Goal: Task Accomplishment & Management: Use online tool/utility

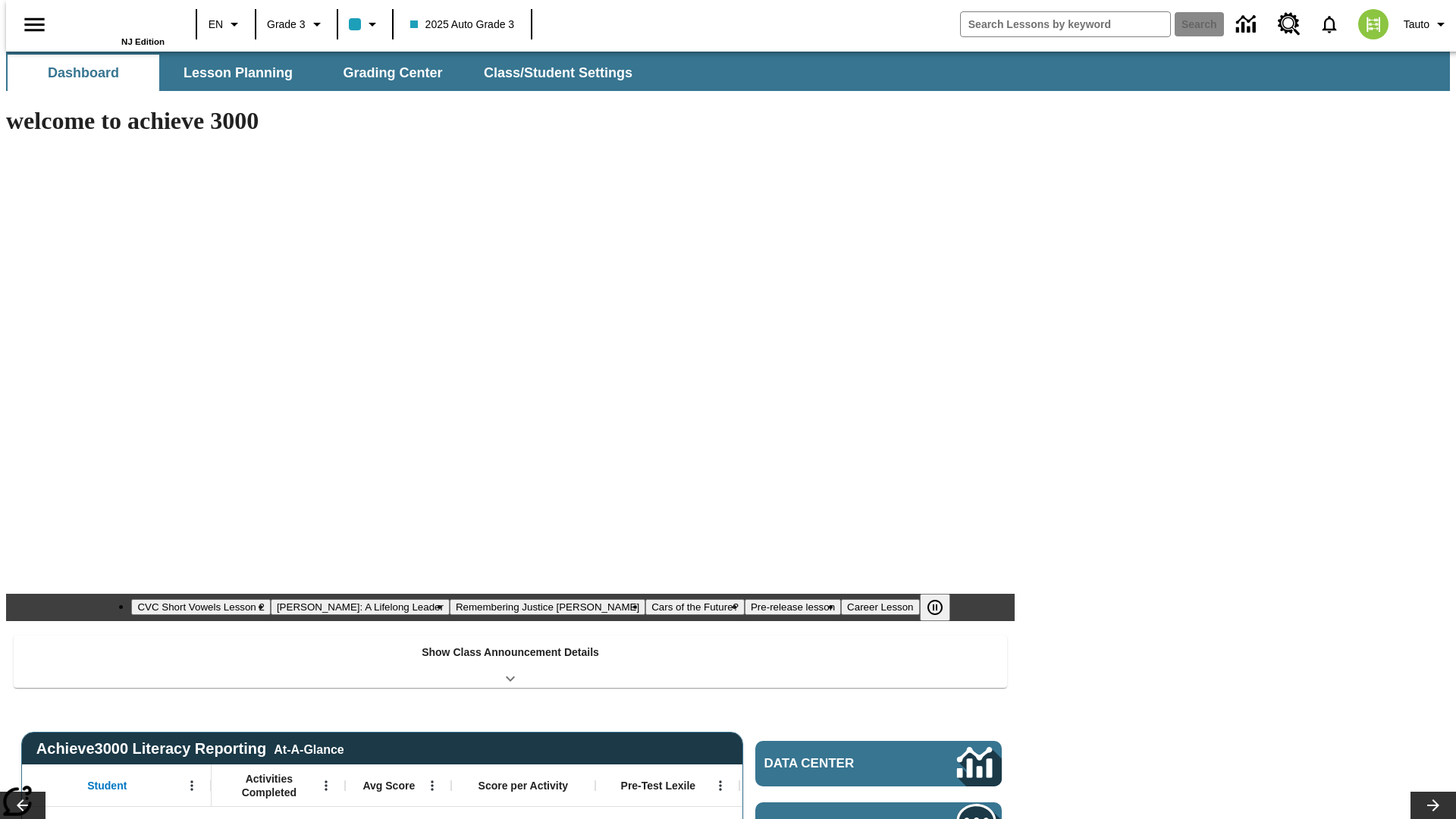
type input "-1"
click at [387, 73] on button "Grading Center" at bounding box center [392, 72] width 152 height 36
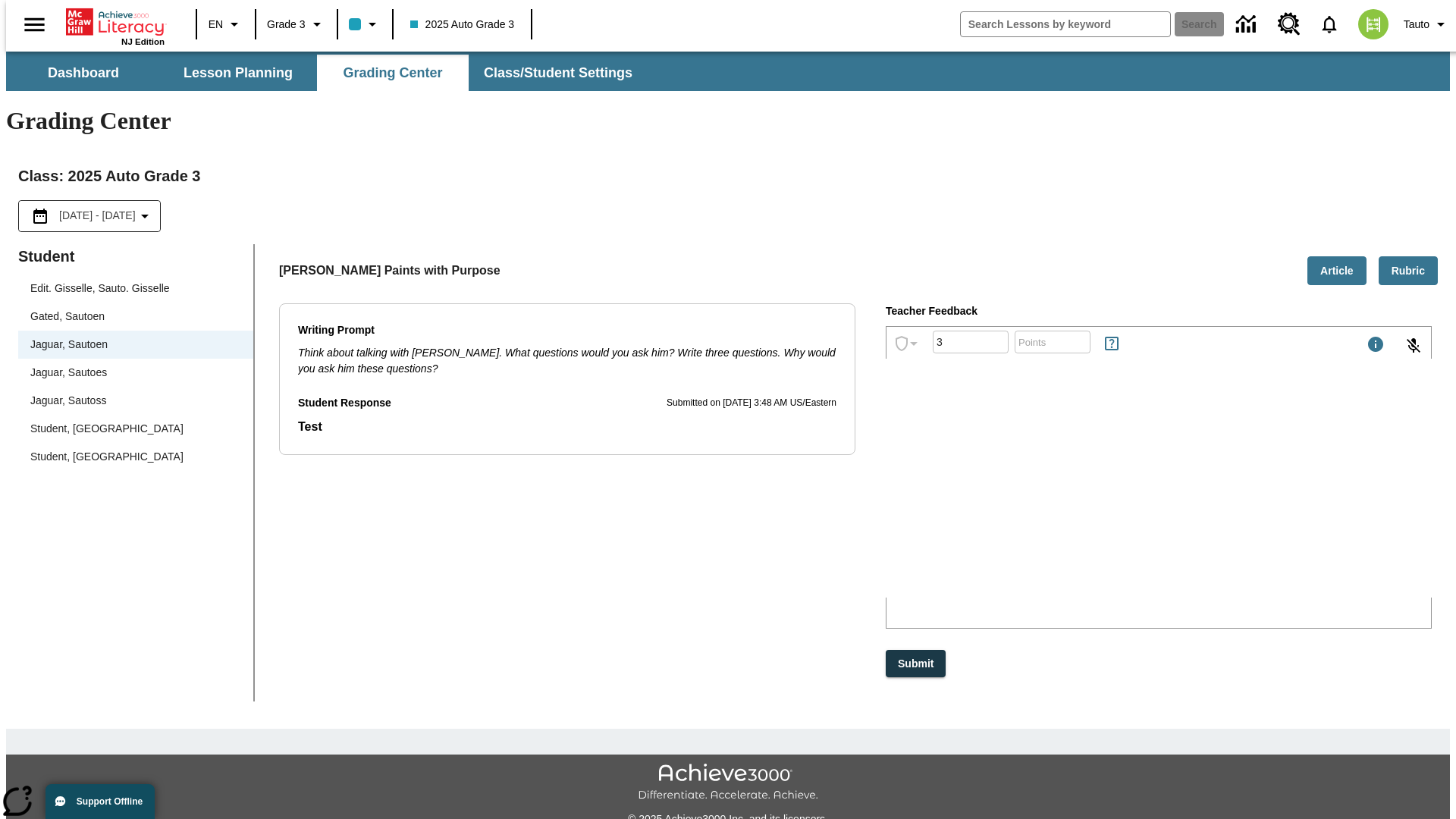
type input "3"
type input "10"
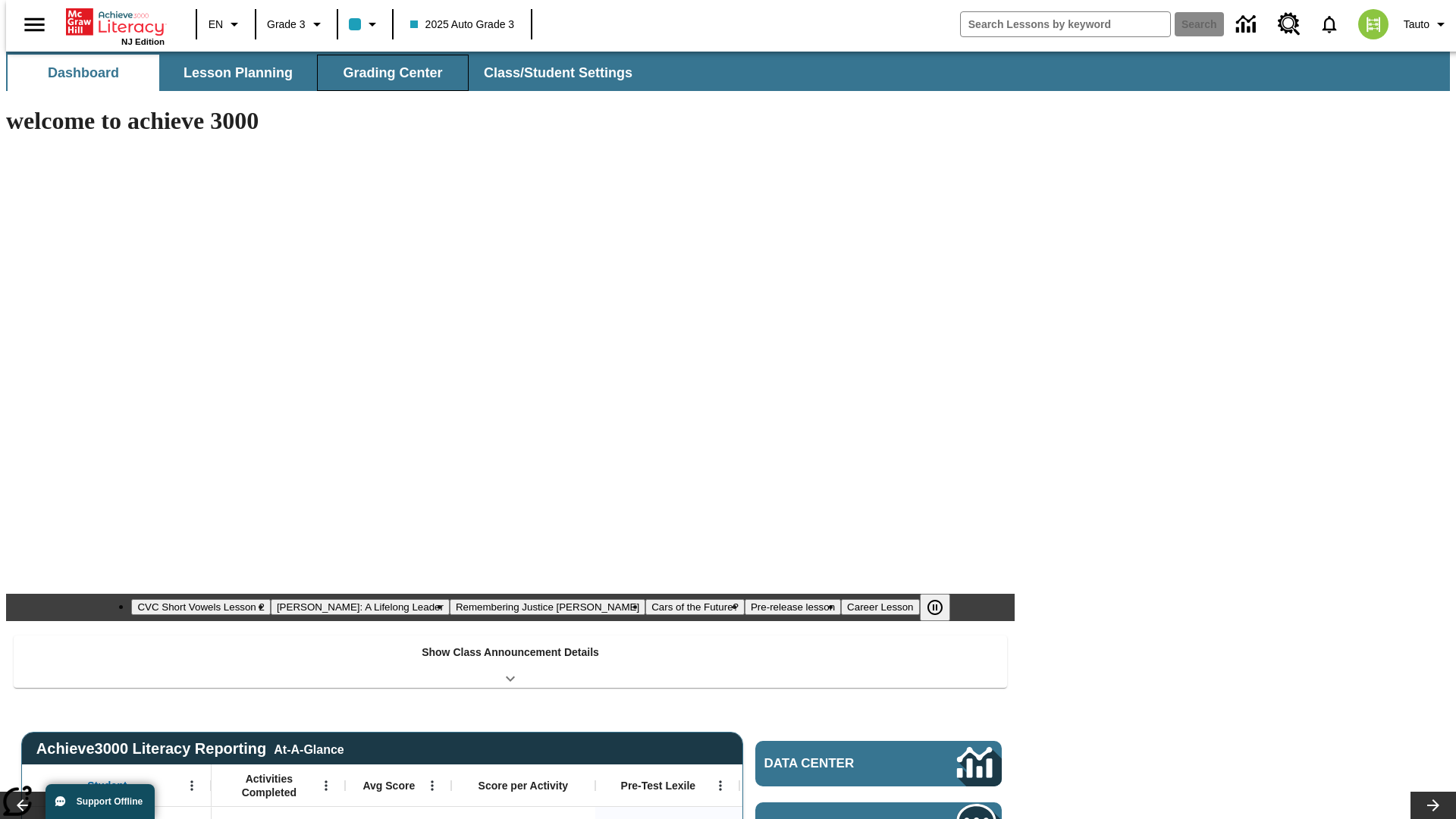
click at [387, 73] on button "Grading Center" at bounding box center [392, 72] width 152 height 36
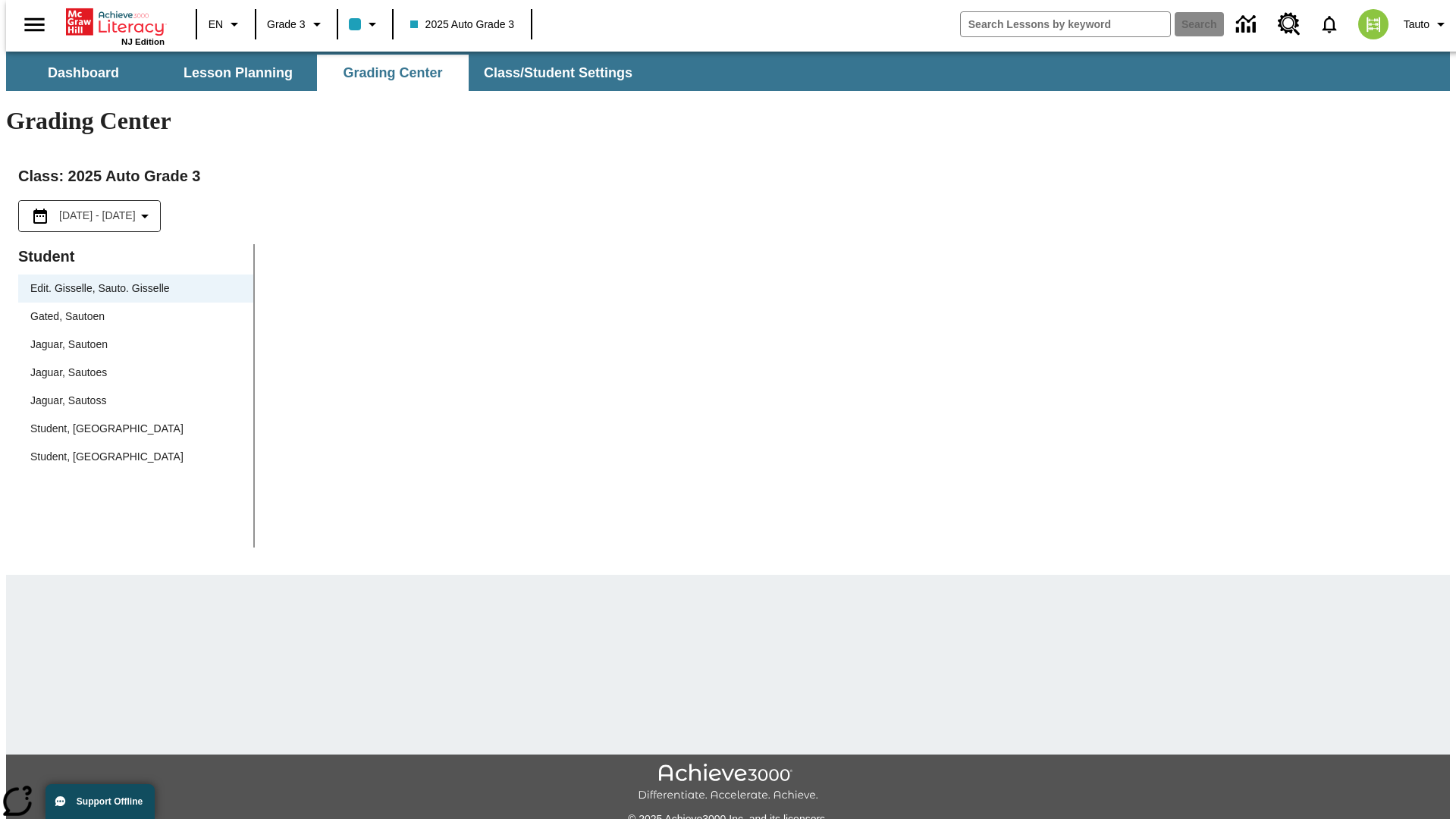
click at [130, 336] on span "Jaguar, Sautoen" at bounding box center [136, 344] width 211 height 16
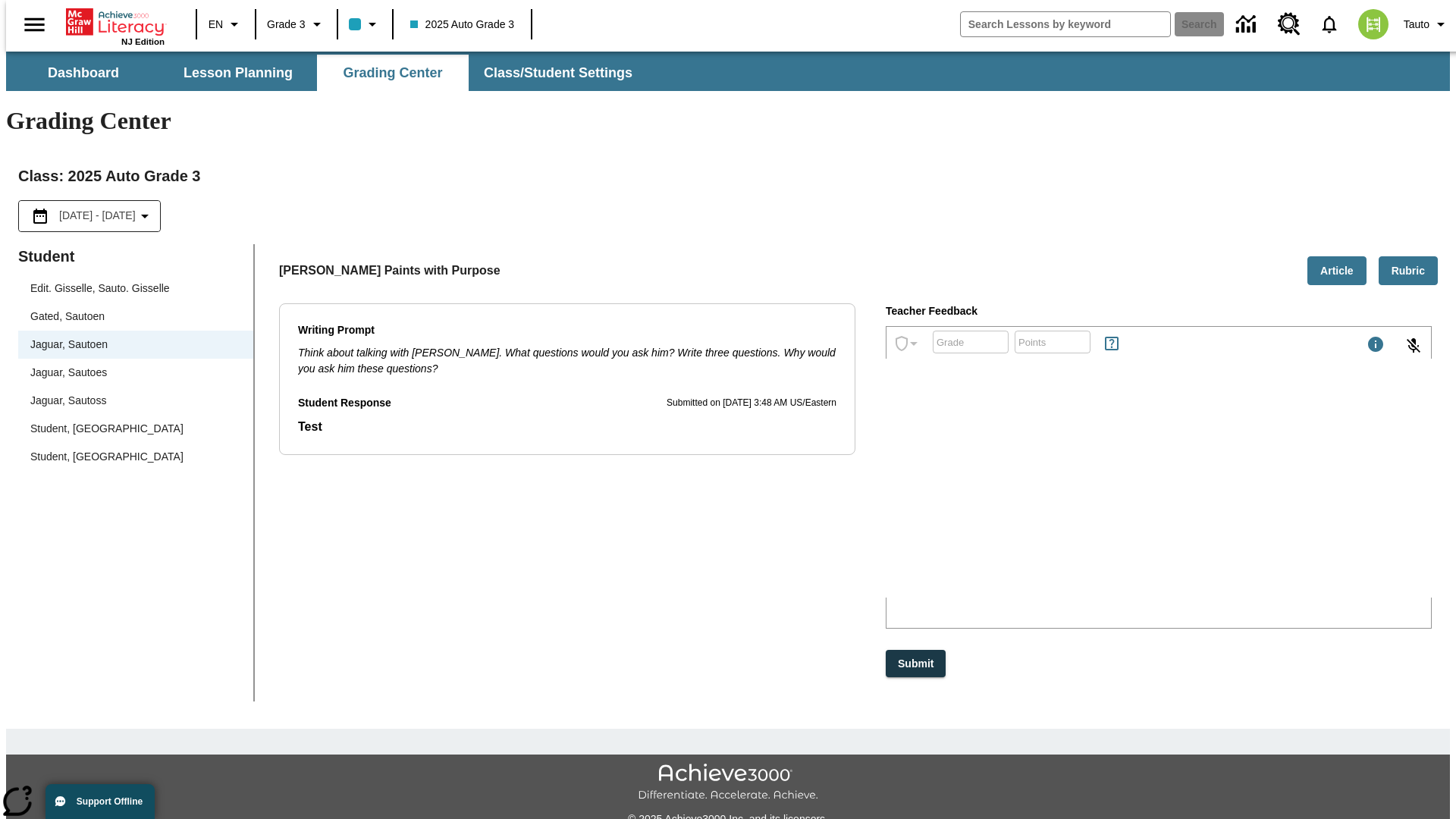
click at [1108, 499] on p "RPmBb" at bounding box center [1000, 498] width 215 height 14
